Goal: Information Seeking & Learning: Find specific page/section

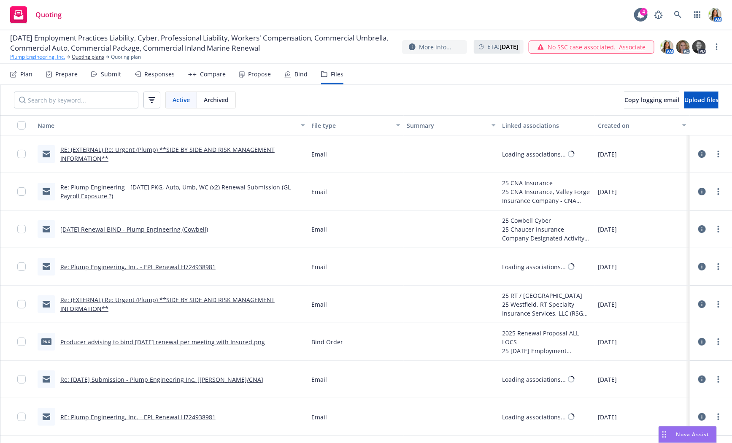
click at [27, 59] on link "Plump Engineering, Inc." at bounding box center [37, 57] width 55 height 8
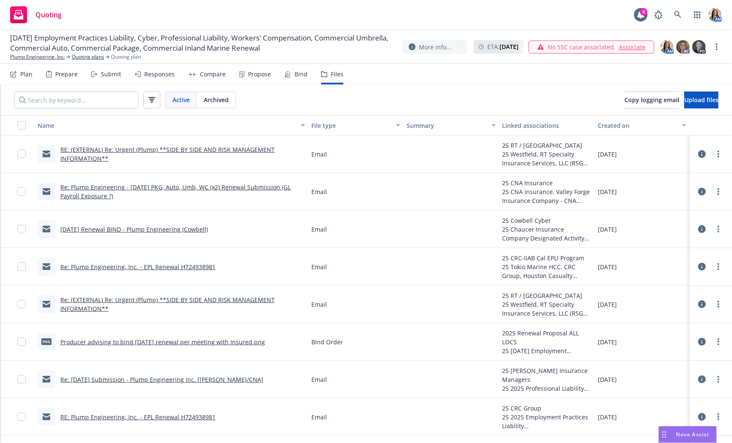
click at [310, 73] on div "Plan Prepare Submit Responses Compare Propose Bind Files" at bounding box center [176, 74] width 333 height 20
click at [285, 75] on icon at bounding box center [287, 73] width 5 height 5
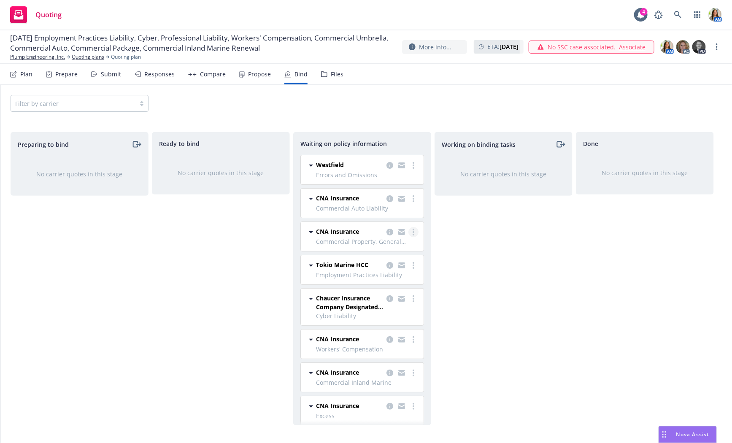
click at [413, 234] on circle "more" at bounding box center [414, 235] width 2 height 2
click at [377, 316] on span "Copy logging email" at bounding box center [379, 316] width 74 height 8
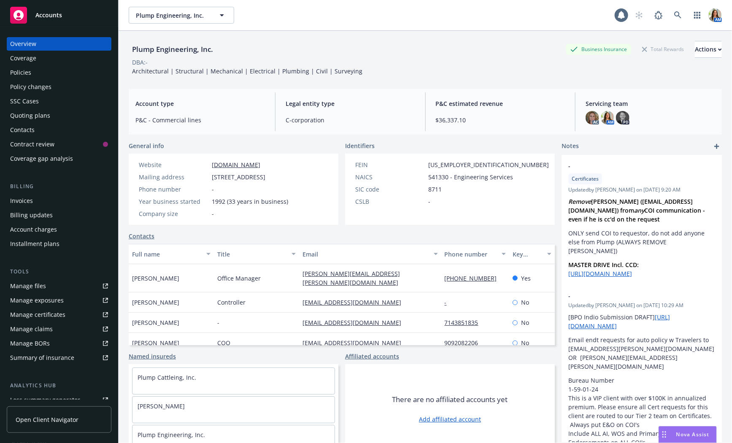
click at [62, 67] on div "Policies" at bounding box center [59, 73] width 98 height 14
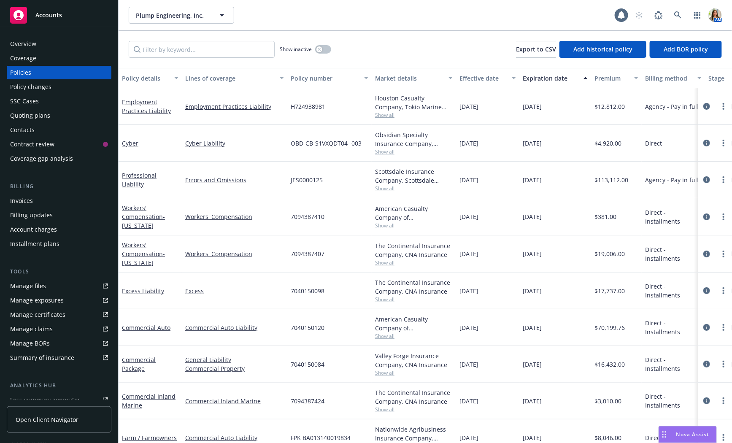
scroll to position [30, 0]
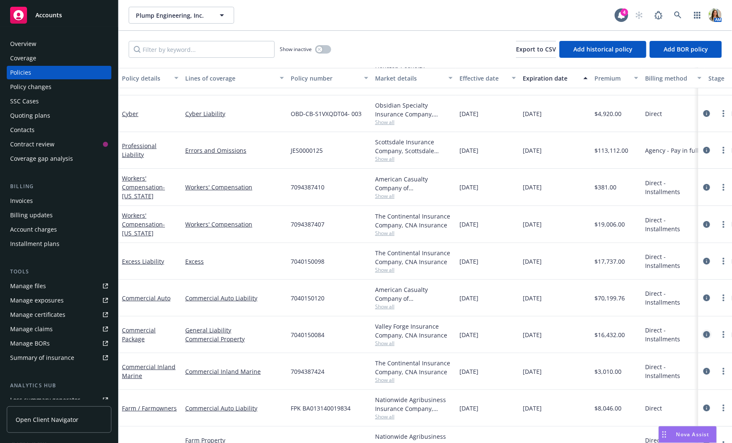
click at [705, 333] on icon "circleInformation" at bounding box center [707, 334] width 7 height 7
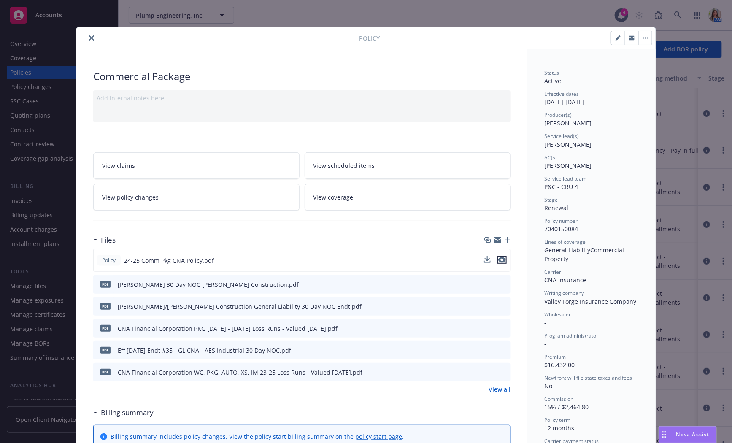
click at [500, 258] on icon "preview file" at bounding box center [502, 260] width 8 height 6
